Goal: Use online tool/utility: Use online tool/utility

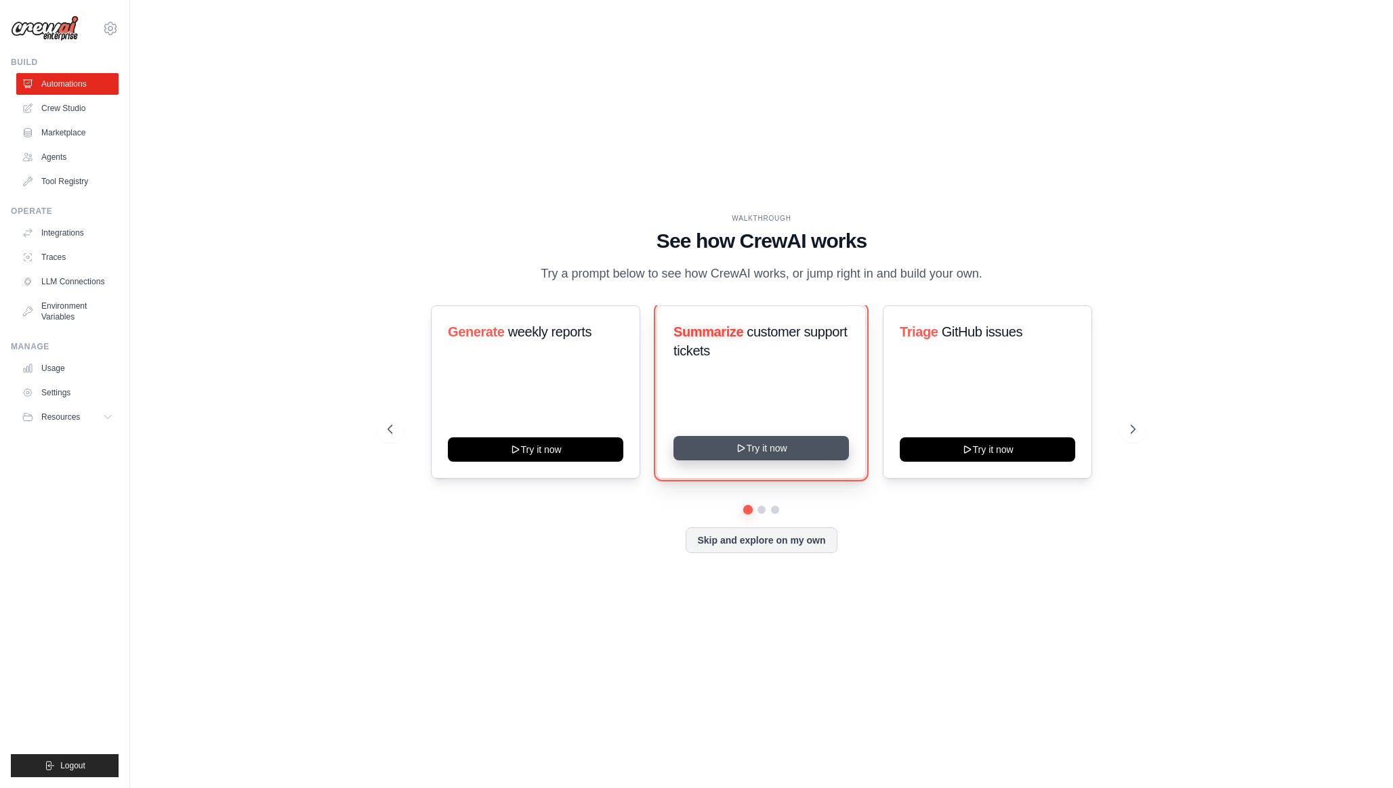
click at [761, 454] on button "Try it now" at bounding box center [760, 448] width 175 height 24
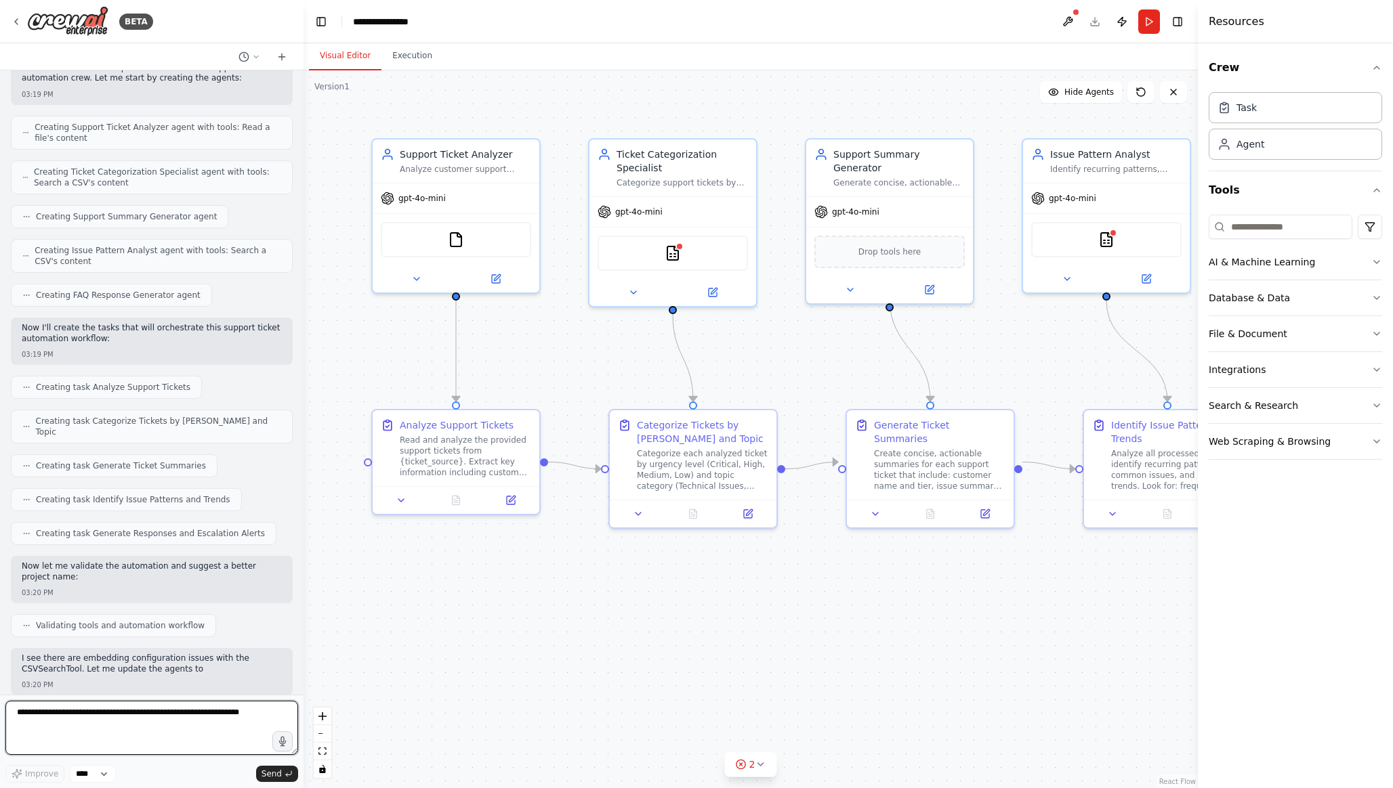
scroll to position [518, 0]
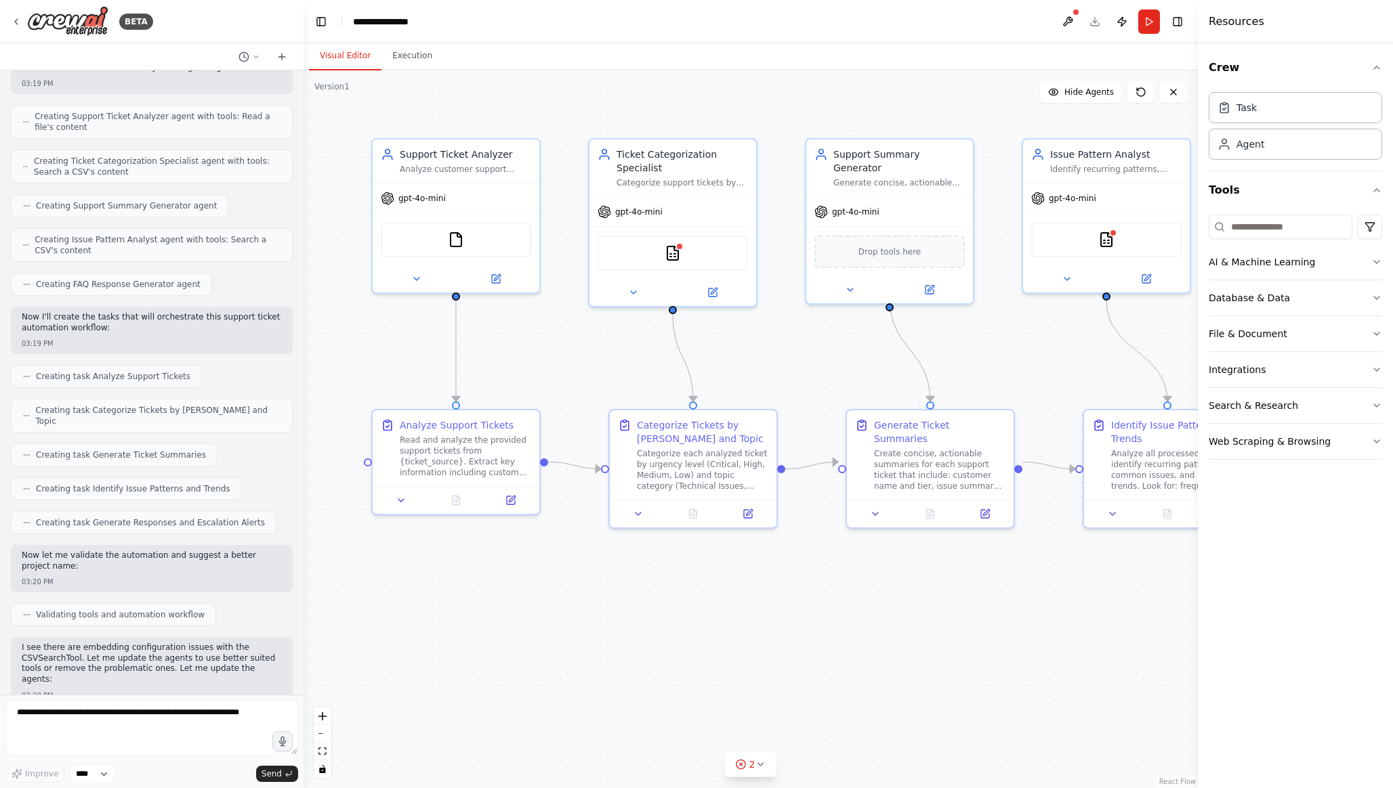
click at [664, 328] on div ".deletable-edge-delete-btn { width: 20px; height: 20px; border: 0px solid #ffff…" at bounding box center [750, 429] width 894 height 718
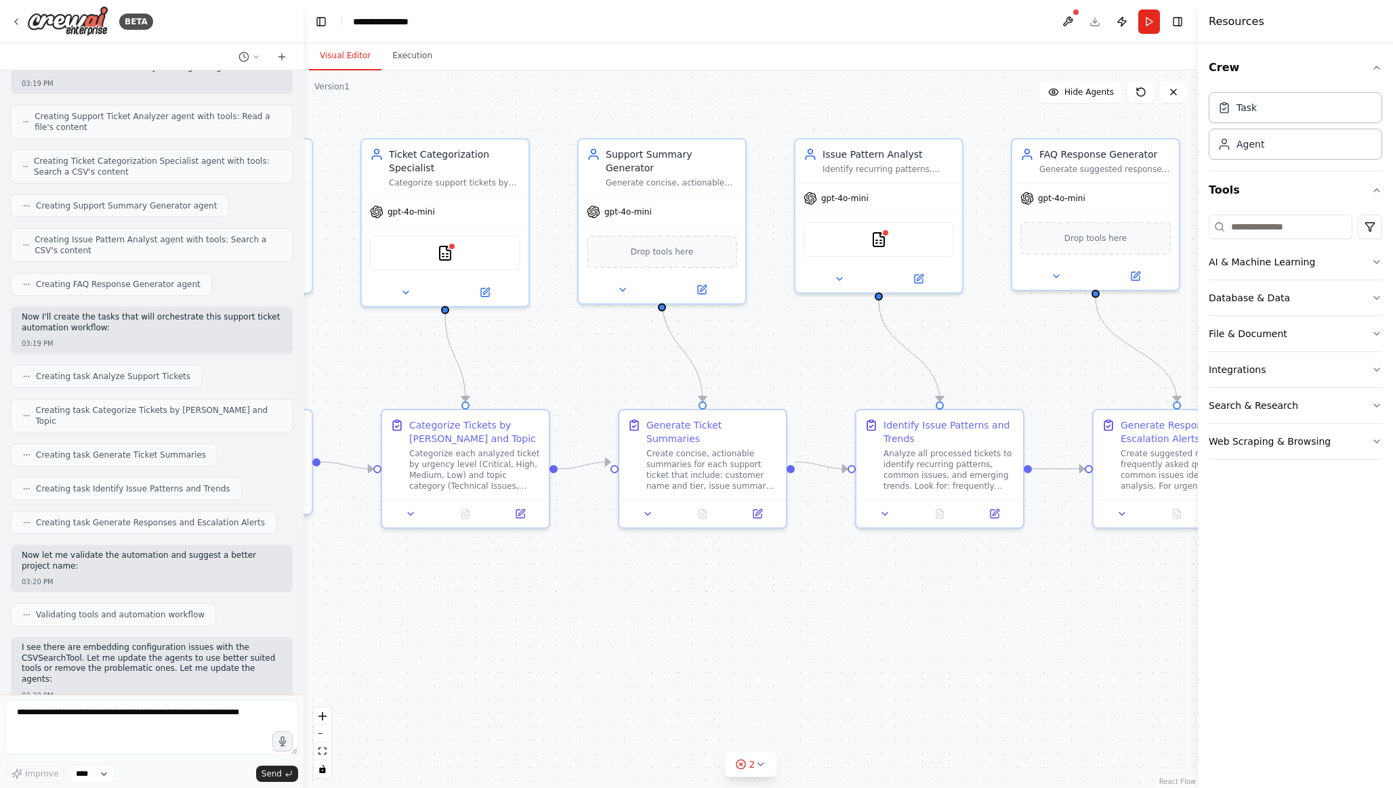
drag, startPoint x: 786, startPoint y: 360, endPoint x: 557, endPoint y: 358, distance: 228.9
click at [557, 359] on div ".deletable-edge-delete-btn { width: 20px; height: 20px; border: 0px solid #ffff…" at bounding box center [750, 429] width 894 height 718
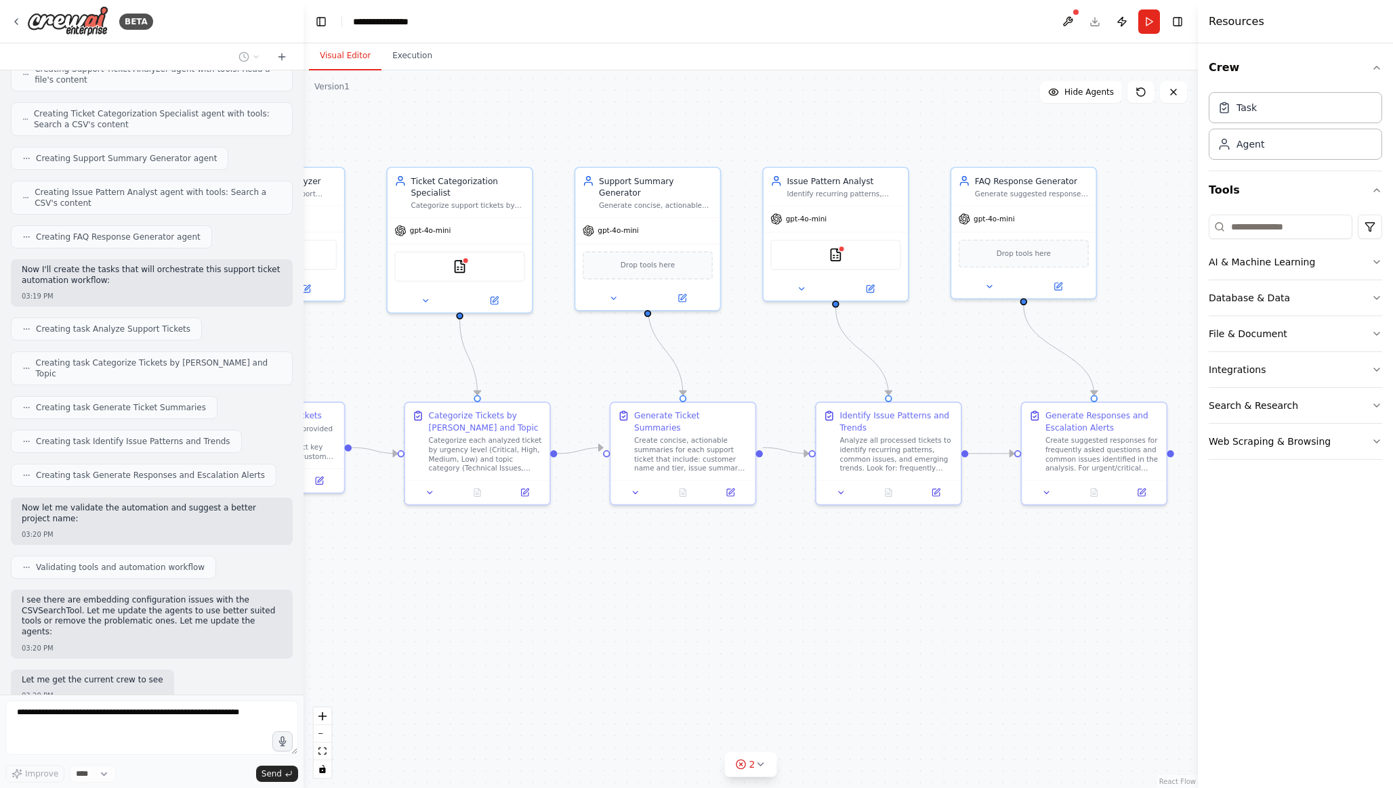
scroll to position [635, 0]
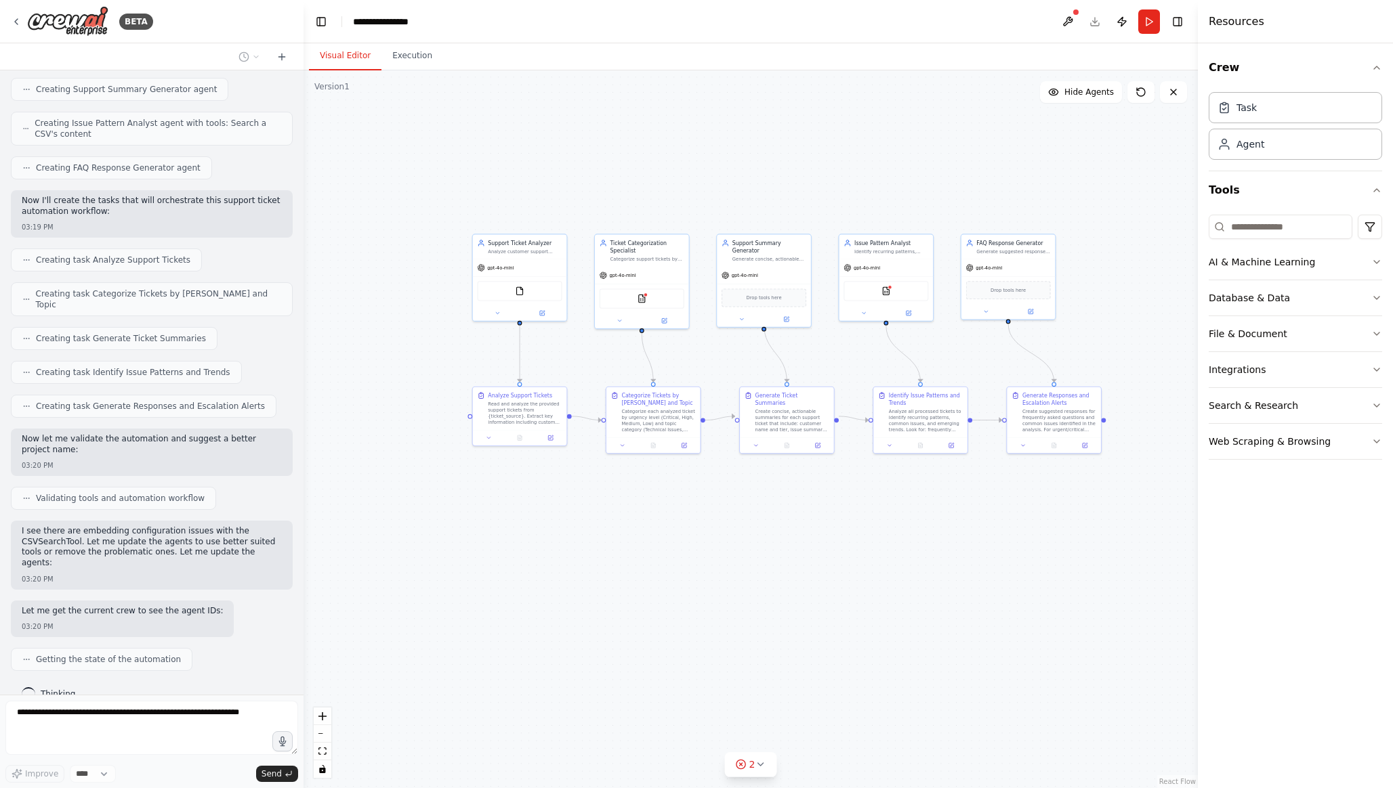
drag, startPoint x: 564, startPoint y: 358, endPoint x: 694, endPoint y: 358, distance: 130.7
click at [694, 358] on div ".deletable-edge-delete-btn { width: 20px; height: 20px; border: 0px solid #ffff…" at bounding box center [750, 429] width 894 height 718
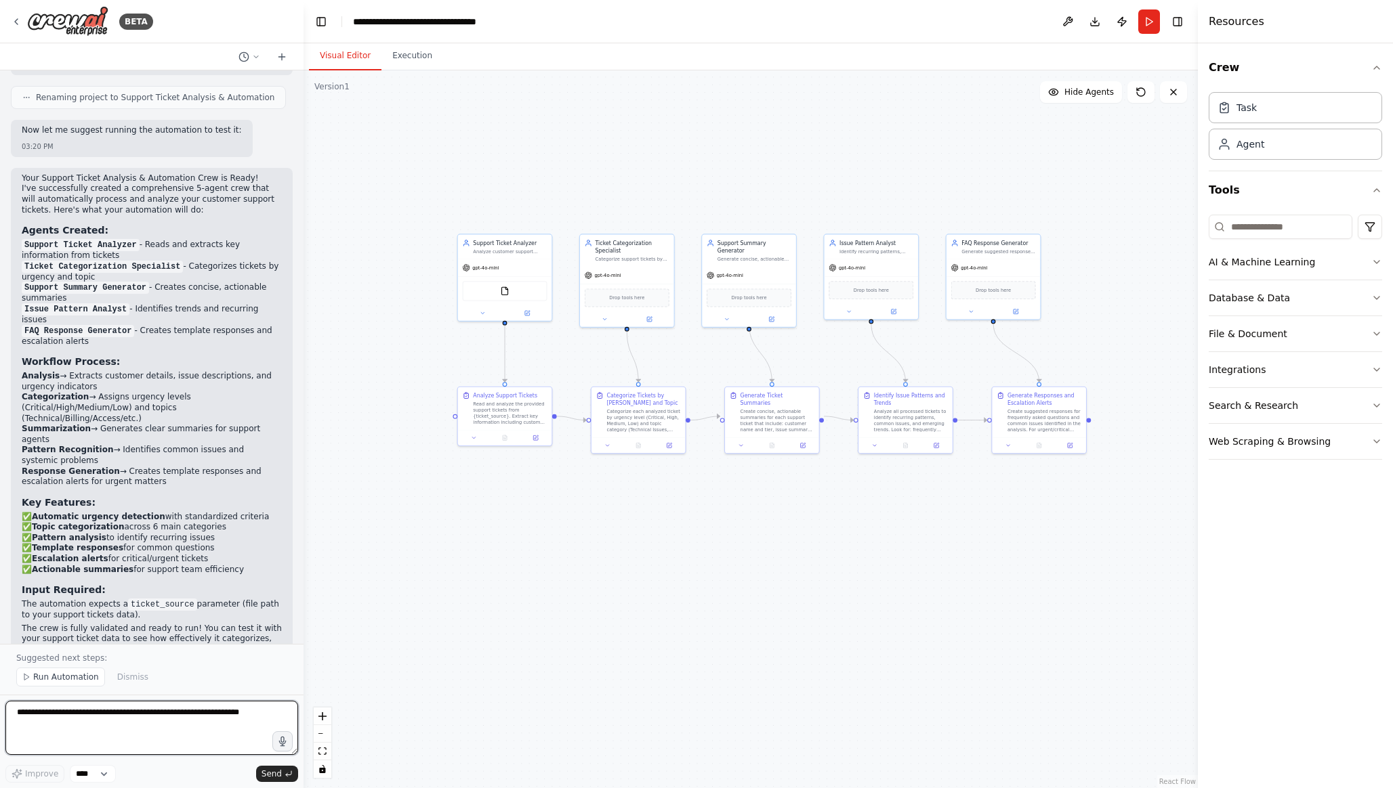
scroll to position [1507, 0]
